Goal: Check status: Check status

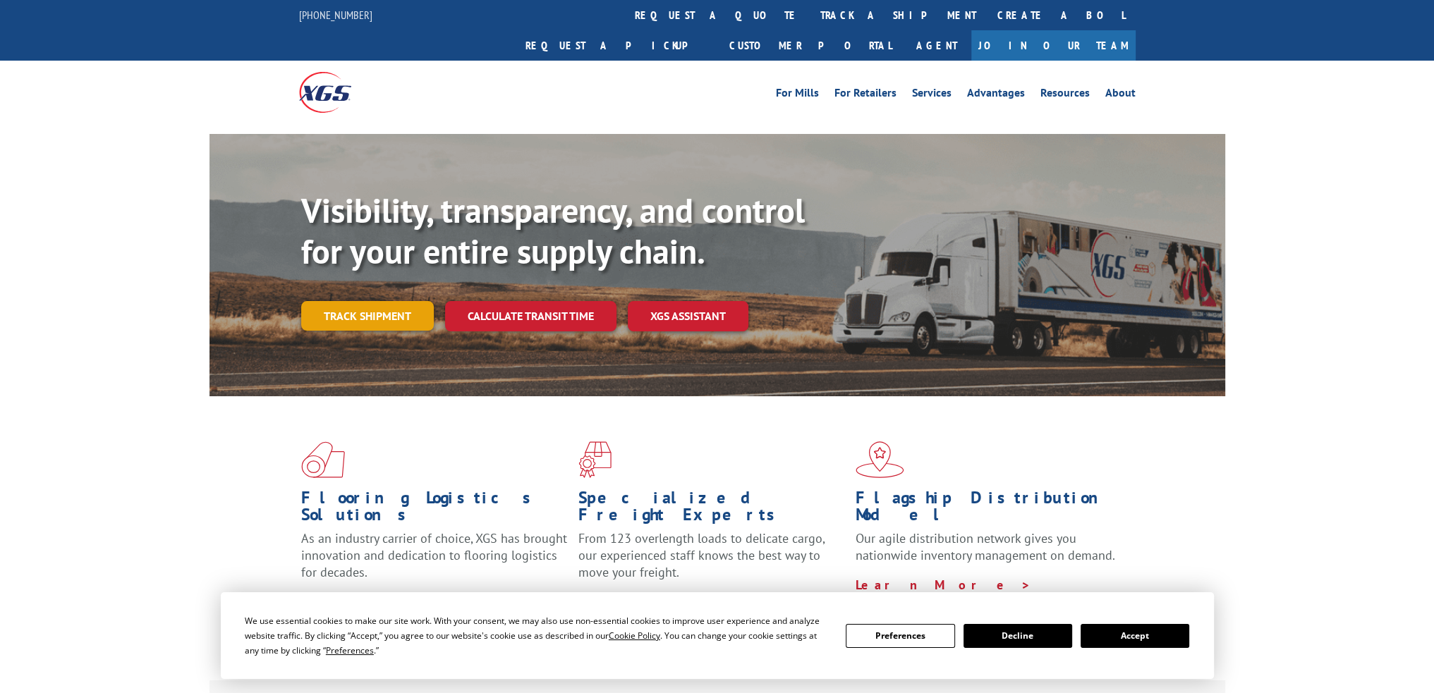
click at [360, 301] on link "Track shipment" at bounding box center [367, 316] width 133 height 30
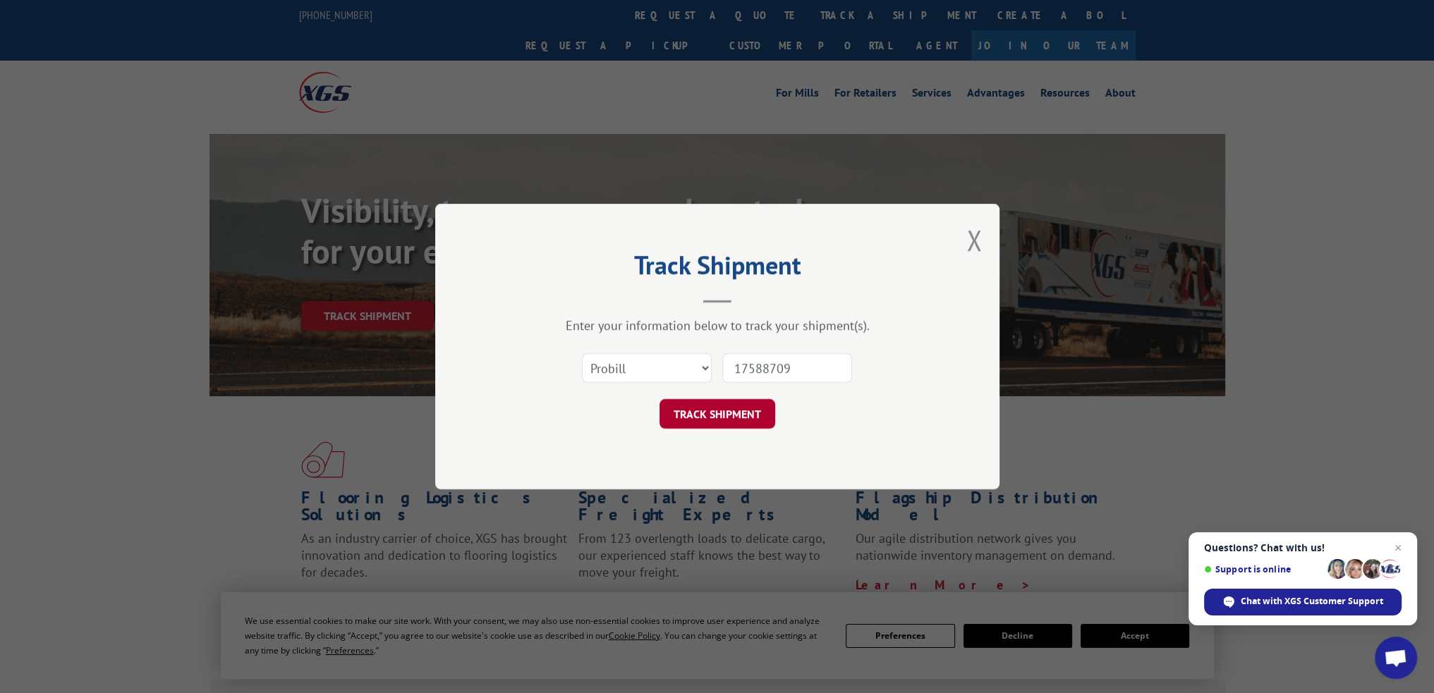
type input "17588709"
click at [732, 412] on button "TRACK SHIPMENT" at bounding box center [717, 414] width 116 height 30
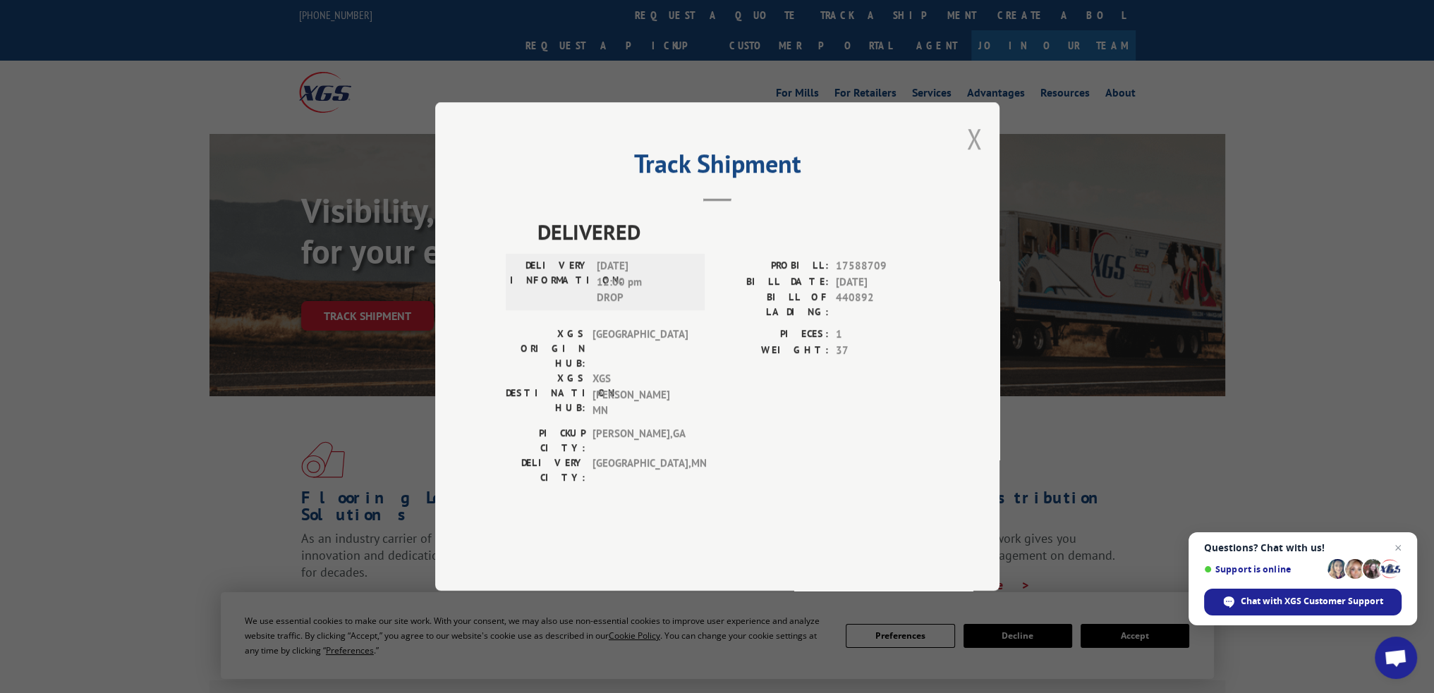
click at [970, 157] on button "Close modal" at bounding box center [974, 138] width 16 height 37
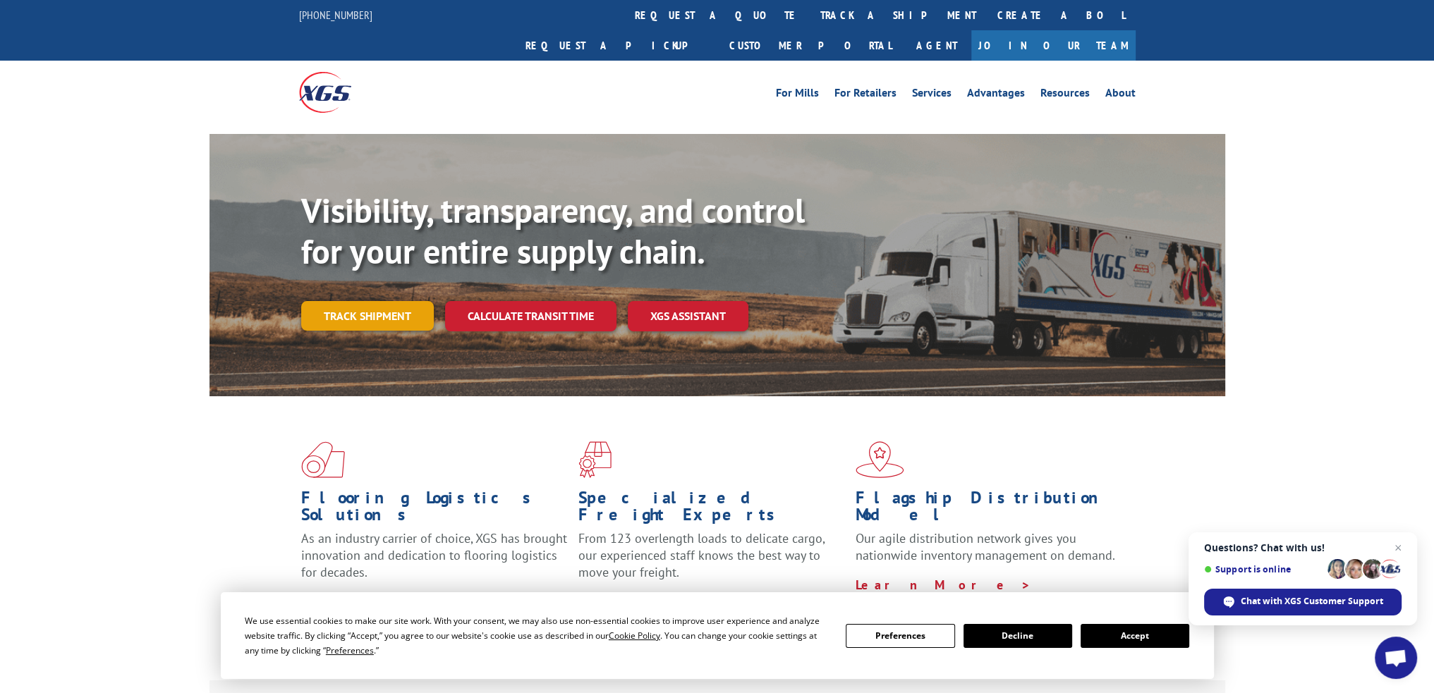
click at [358, 301] on link "Track shipment" at bounding box center [367, 316] width 133 height 30
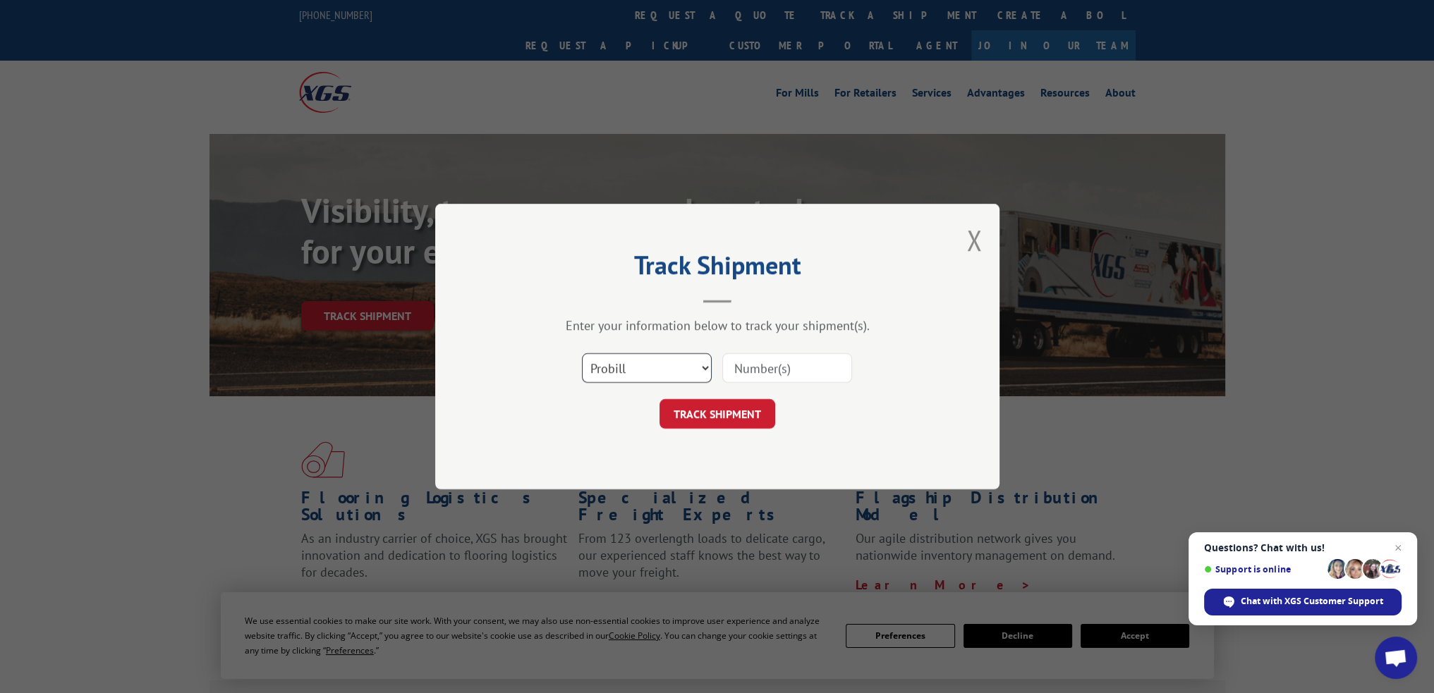
click at [647, 369] on select "Select category... Probill BOL PO" at bounding box center [647, 368] width 130 height 30
select select "po"
click at [582, 353] on select "Select category... Probill BOL PO" at bounding box center [647, 368] width 130 height 30
paste input "05549275"
type input "05549275"
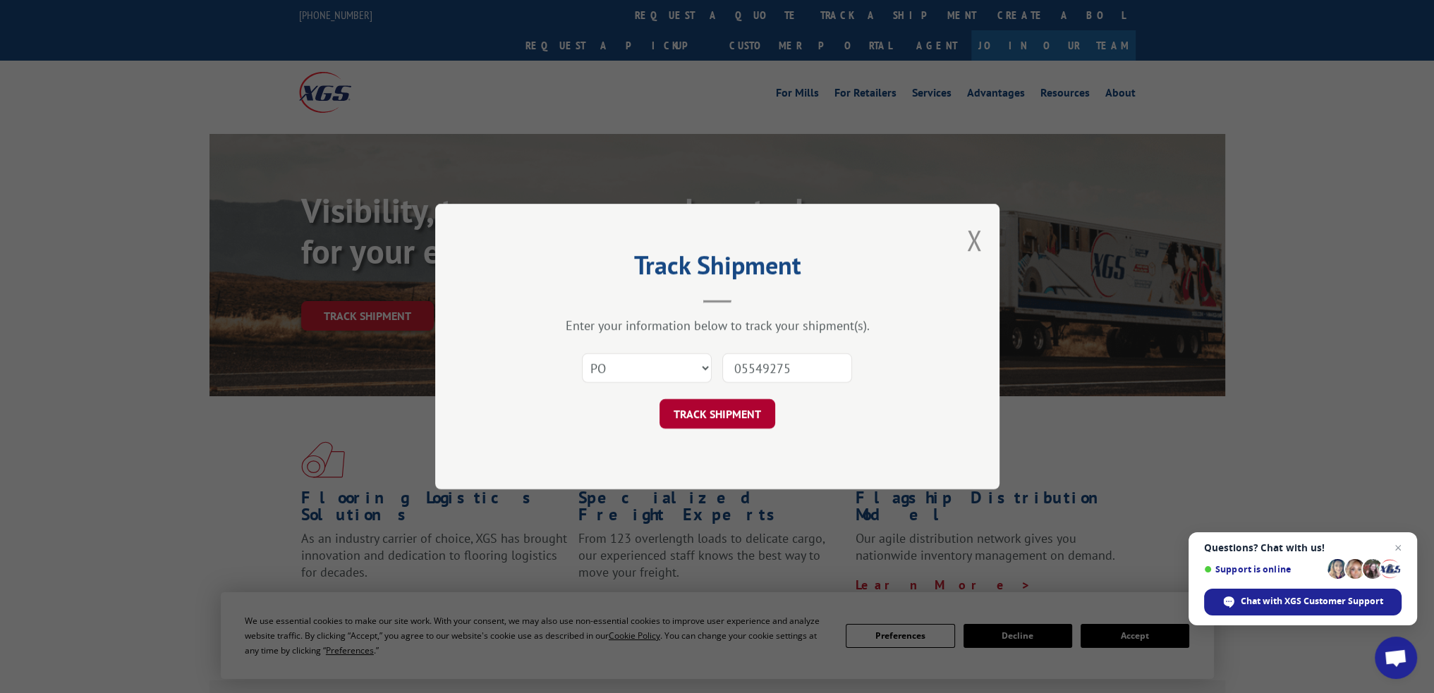
click at [759, 408] on button "TRACK SHIPMENT" at bounding box center [717, 414] width 116 height 30
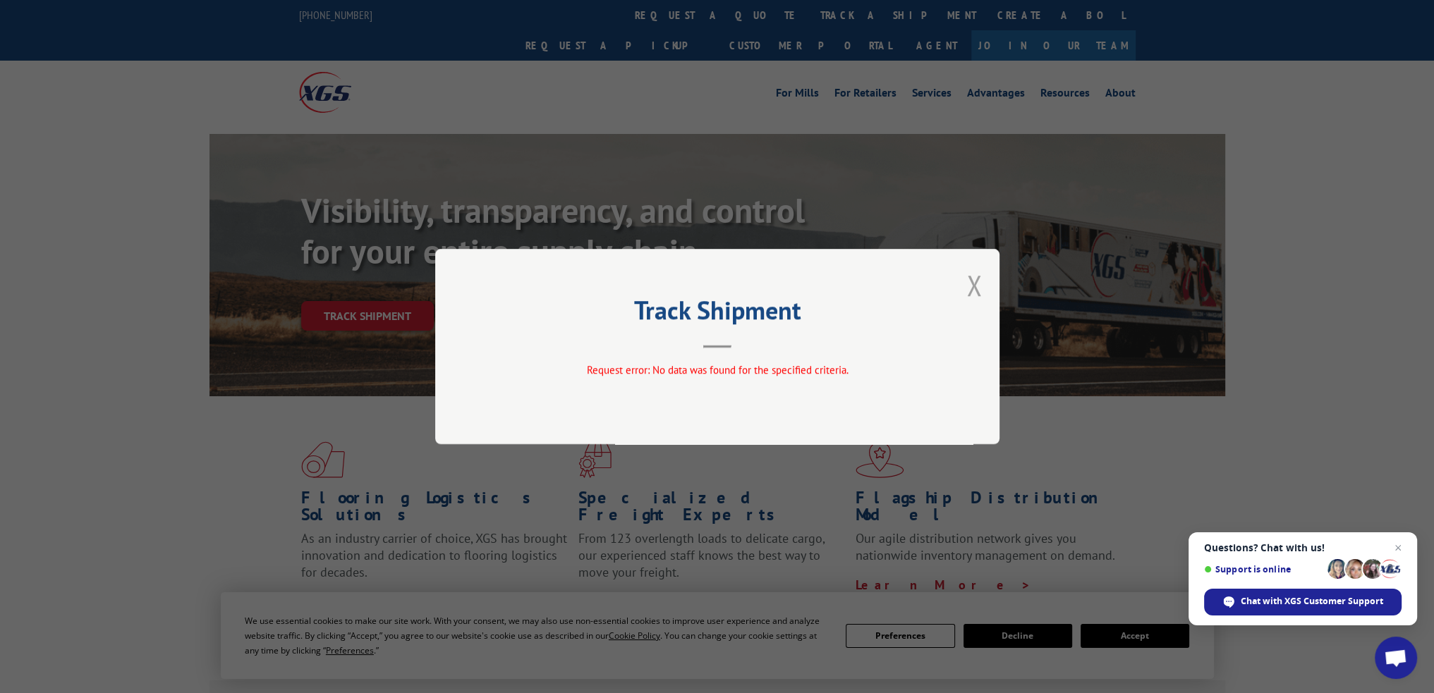
click at [976, 289] on button "Close modal" at bounding box center [974, 285] width 16 height 37
